Goal: Check status

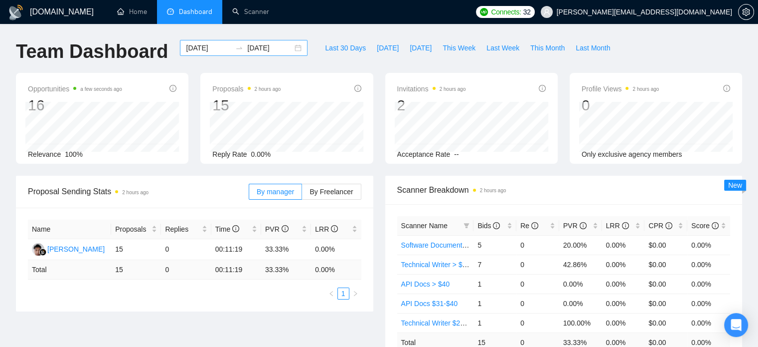
click at [290, 52] on div "[DATE] [DATE]" at bounding box center [244, 48] width 128 height 16
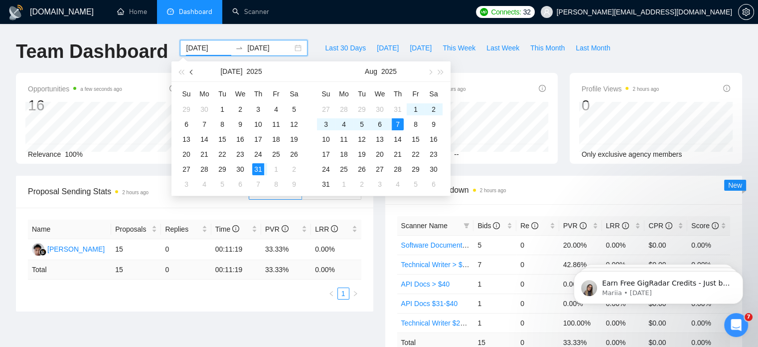
click at [191, 73] on span "button" at bounding box center [192, 71] width 5 height 5
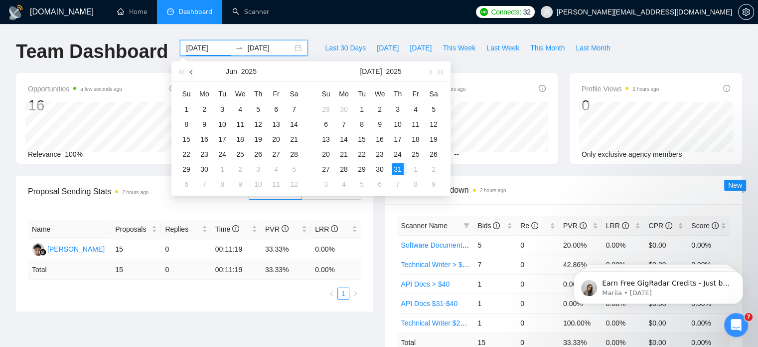
click at [191, 73] on span "button" at bounding box center [192, 71] width 5 height 5
type input "[DATE]"
click at [255, 107] on div "1" at bounding box center [258, 109] width 12 height 12
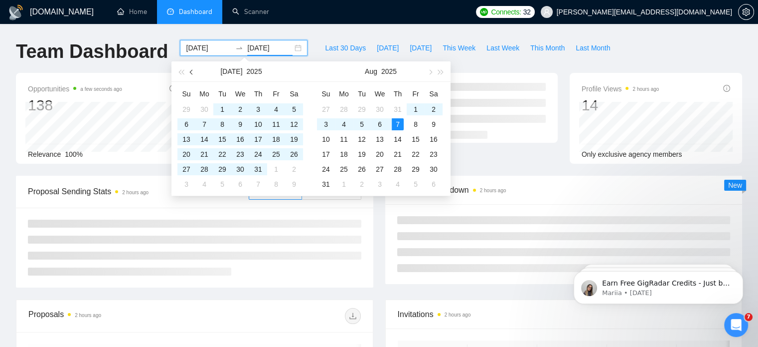
click at [189, 69] on button "button" at bounding box center [192, 71] width 11 height 20
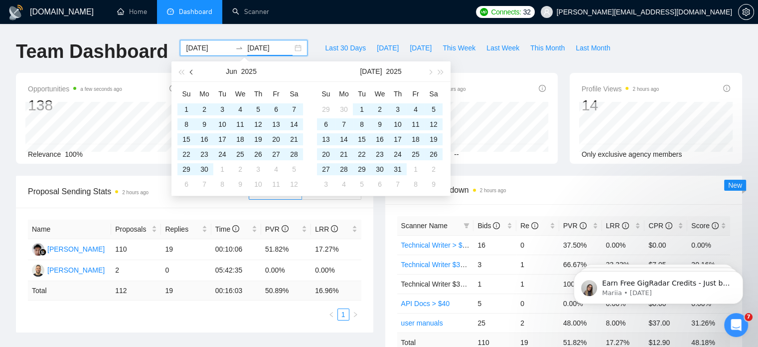
click at [195, 69] on button "button" at bounding box center [192, 71] width 11 height 20
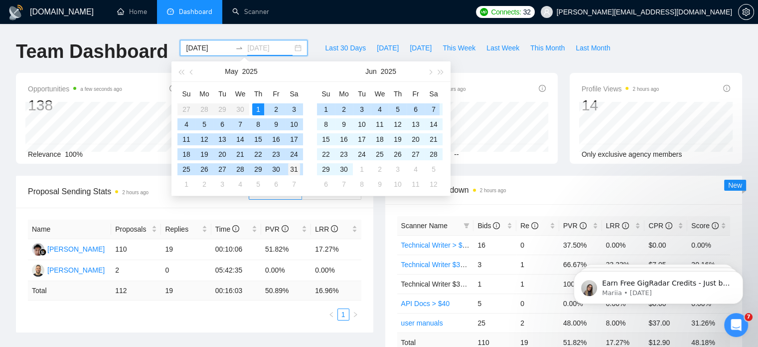
type input "[DATE]"
click at [297, 173] on div "31" at bounding box center [294, 169] width 12 height 12
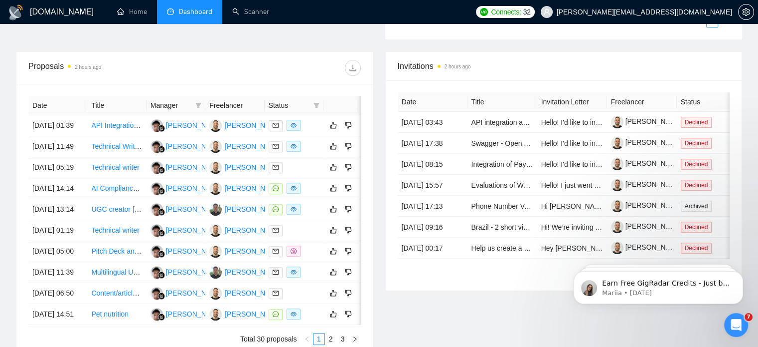
scroll to position [349, 0]
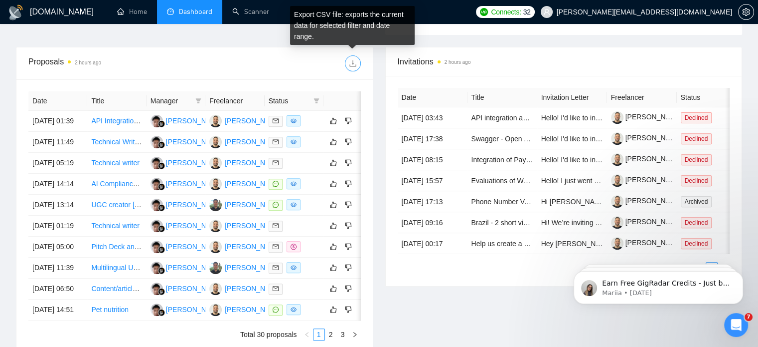
click at [355, 62] on icon "download" at bounding box center [353, 63] width 8 height 8
